Goal: Information Seeking & Learning: Learn about a topic

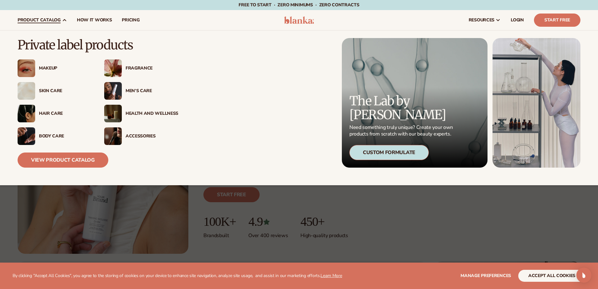
click at [56, 90] on div "Skin Care" at bounding box center [65, 90] width 53 height 5
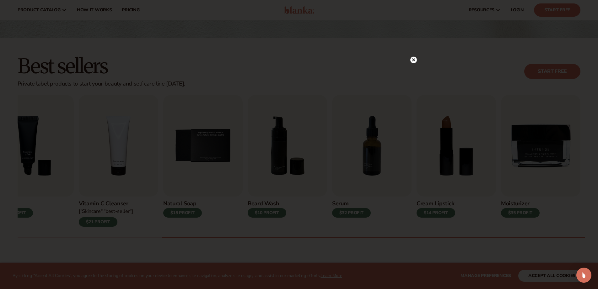
scroll to position [94, 0]
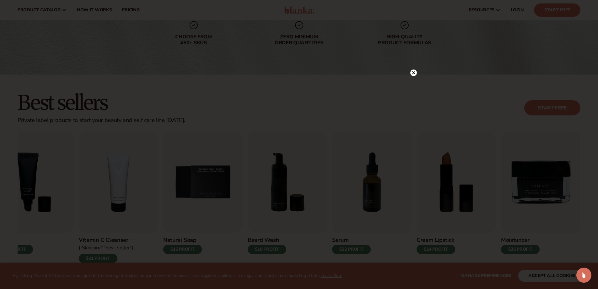
click at [414, 72] on icon at bounding box center [413, 72] width 3 height 3
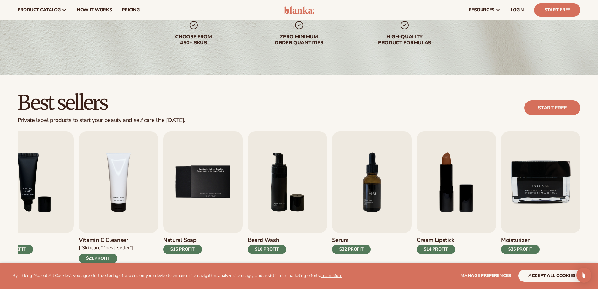
click at [378, 190] on img "7 / 9" at bounding box center [371, 181] width 79 height 101
click at [345, 213] on img "7 / 9" at bounding box center [371, 181] width 79 height 101
click at [347, 240] on h3 "Serum" at bounding box center [351, 239] width 39 height 7
click at [348, 249] on div "$32 PROFIT" at bounding box center [351, 248] width 39 height 9
click at [554, 279] on button "accept all cookies" at bounding box center [552, 275] width 67 height 12
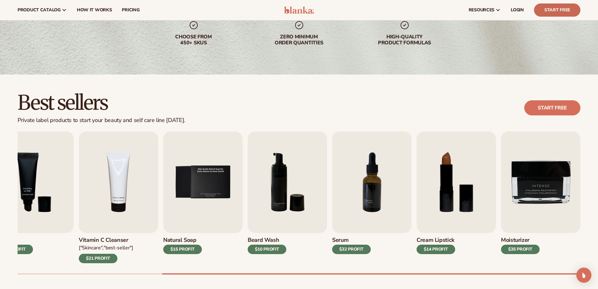
click at [549, 8] on link "Start Free" at bounding box center [557, 9] width 46 height 13
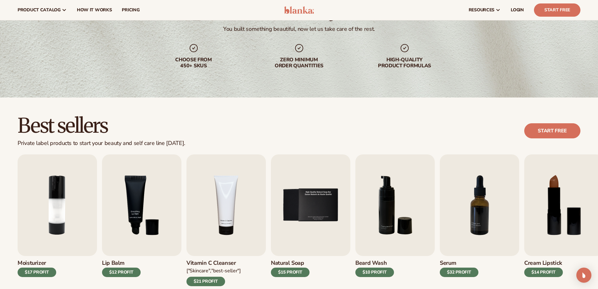
scroll to position [0, 0]
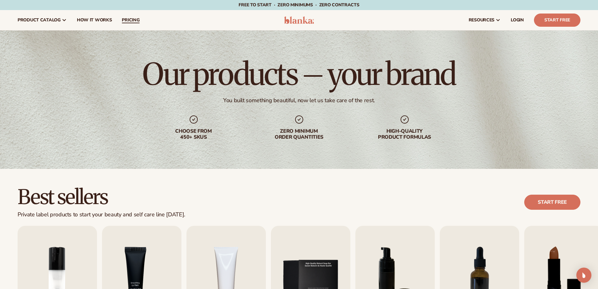
click at [130, 18] on span "pricing" at bounding box center [131, 20] width 18 height 5
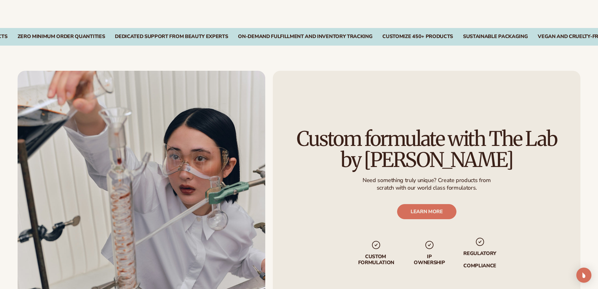
scroll to position [345, 0]
